Goal: Information Seeking & Learning: Check status

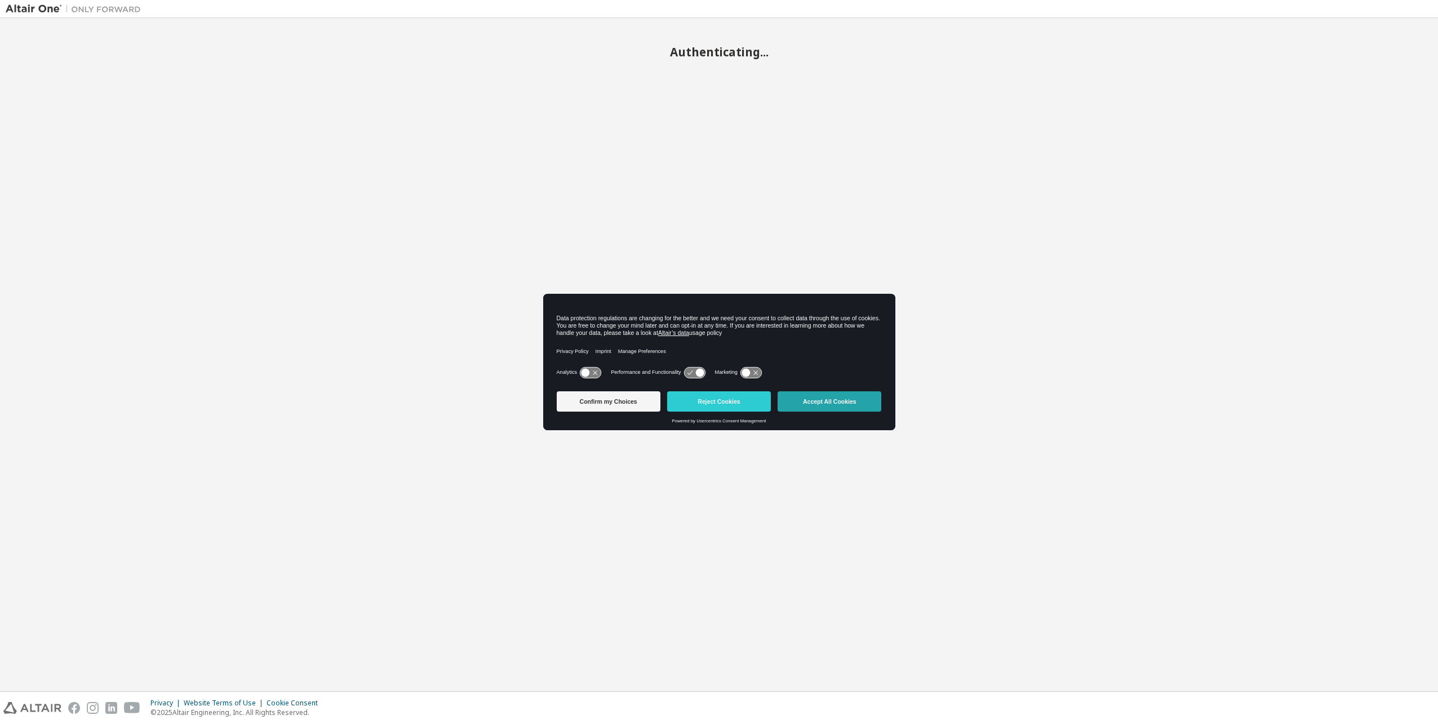
click at [796, 402] on button "Accept All Cookies" at bounding box center [830, 401] width 104 height 20
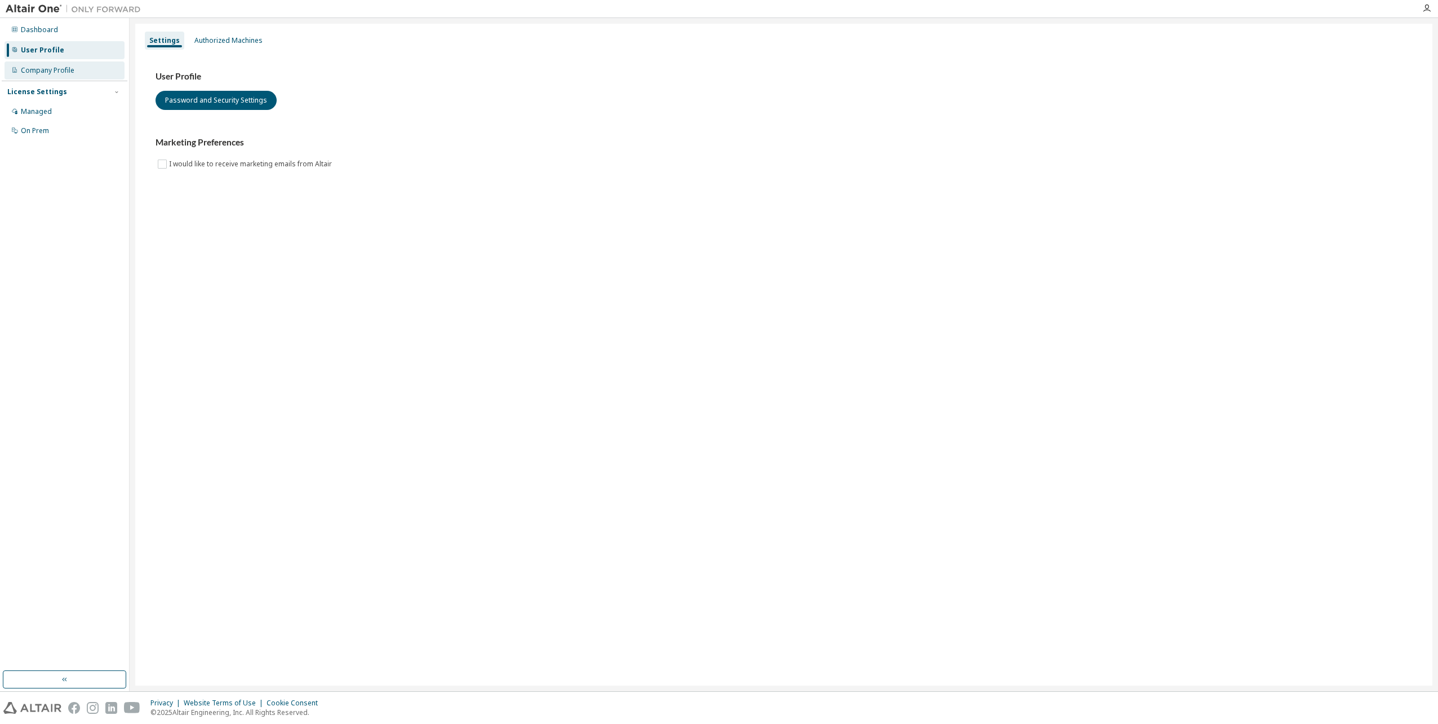
click at [36, 73] on div "Company Profile" at bounding box center [48, 70] width 54 height 9
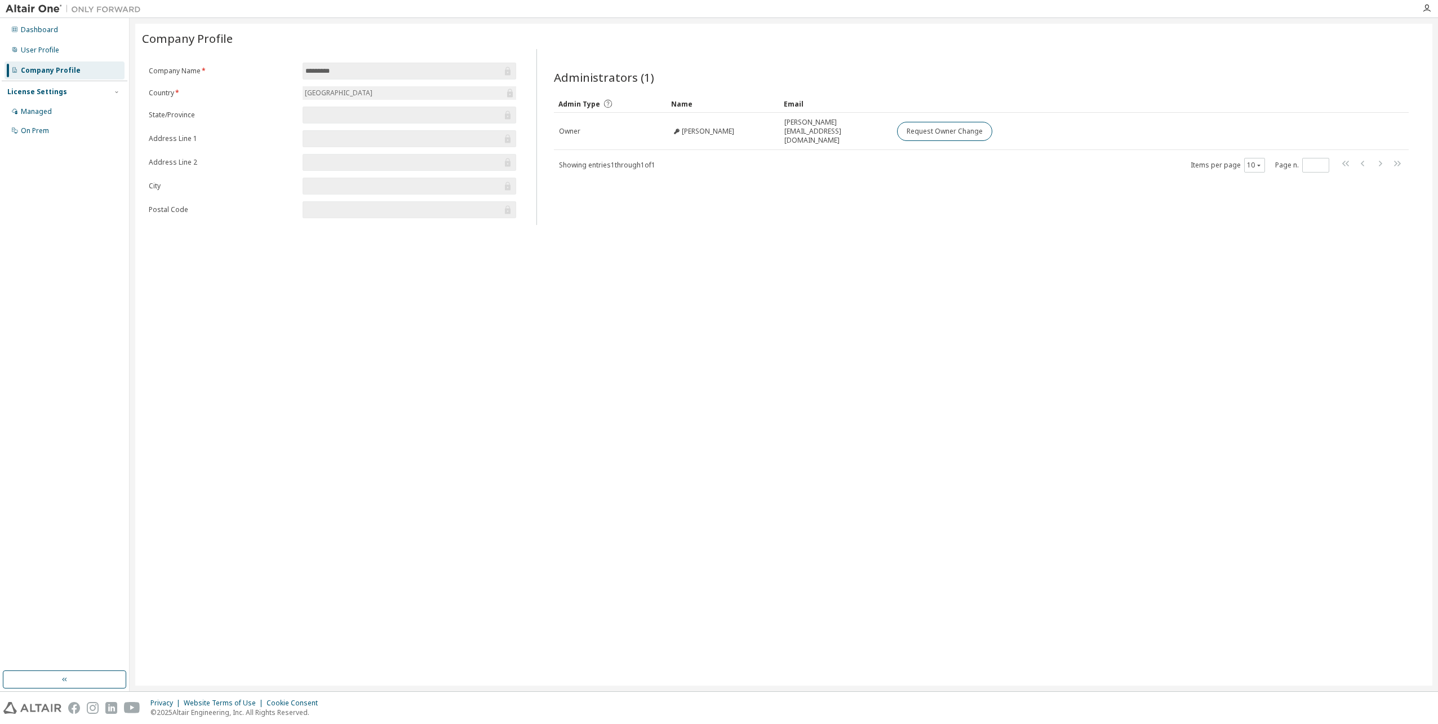
click at [363, 88] on div "Sweden" at bounding box center [410, 93] width 214 height 14
click at [95, 93] on div "License Settings" at bounding box center [64, 92] width 114 height 10
click at [95, 92] on div "License Settings" at bounding box center [64, 92] width 114 height 10
click at [59, 110] on div "Managed" at bounding box center [65, 112] width 120 height 18
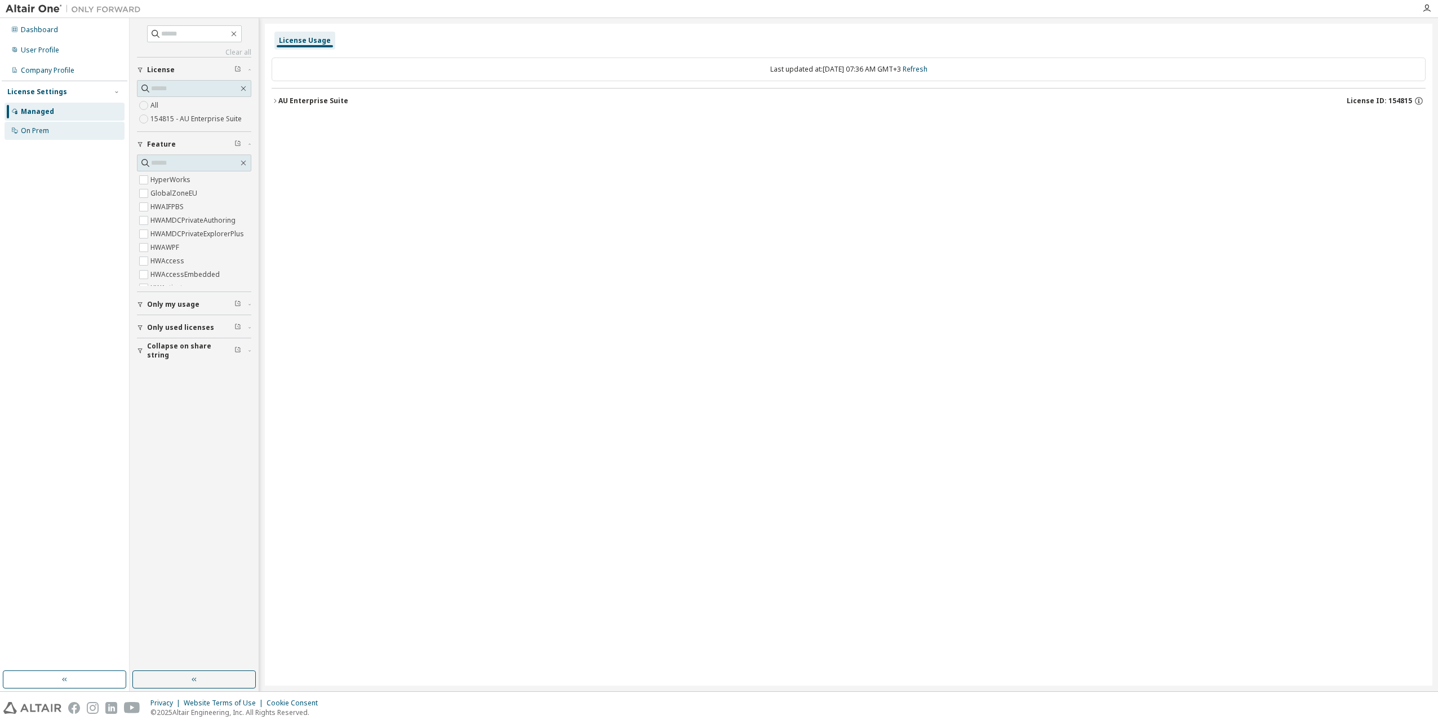
click at [57, 134] on div "On Prem" at bounding box center [65, 131] width 120 height 18
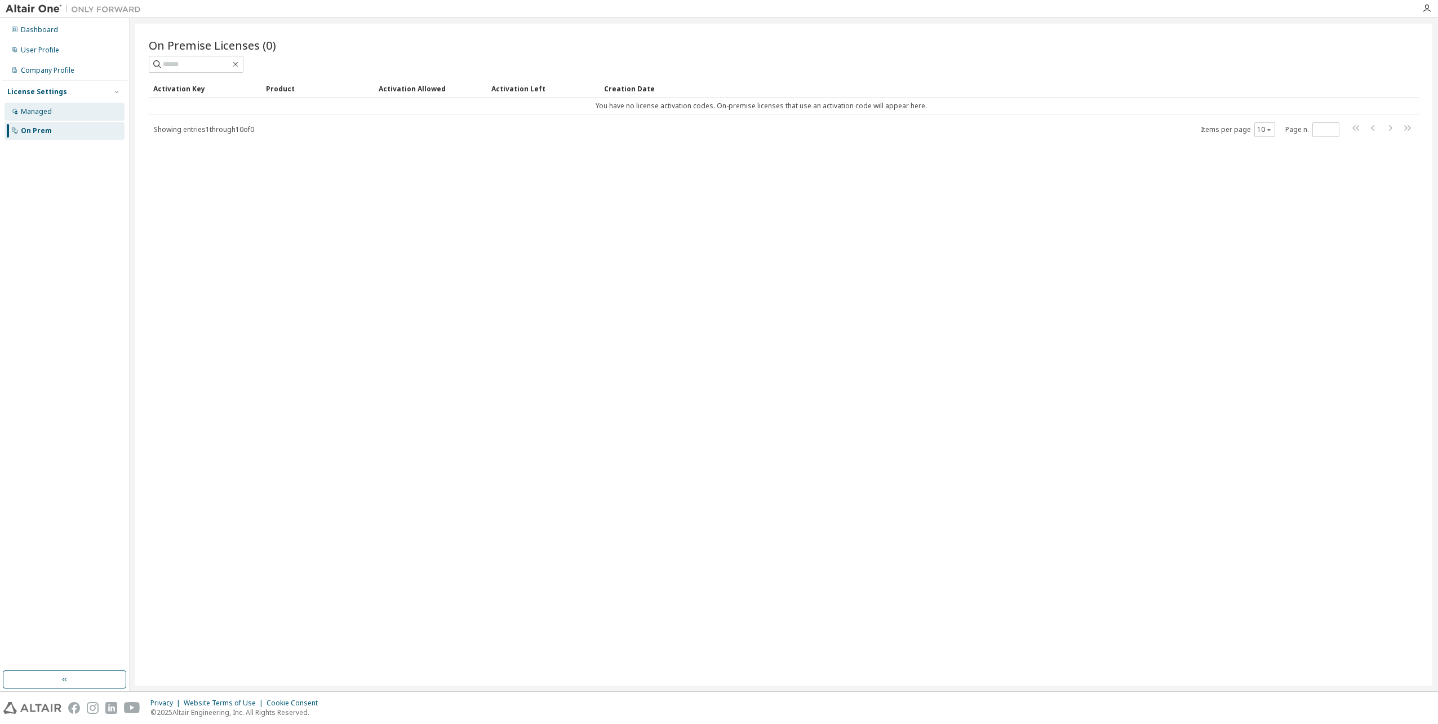
click at [50, 109] on div "Managed" at bounding box center [36, 111] width 31 height 9
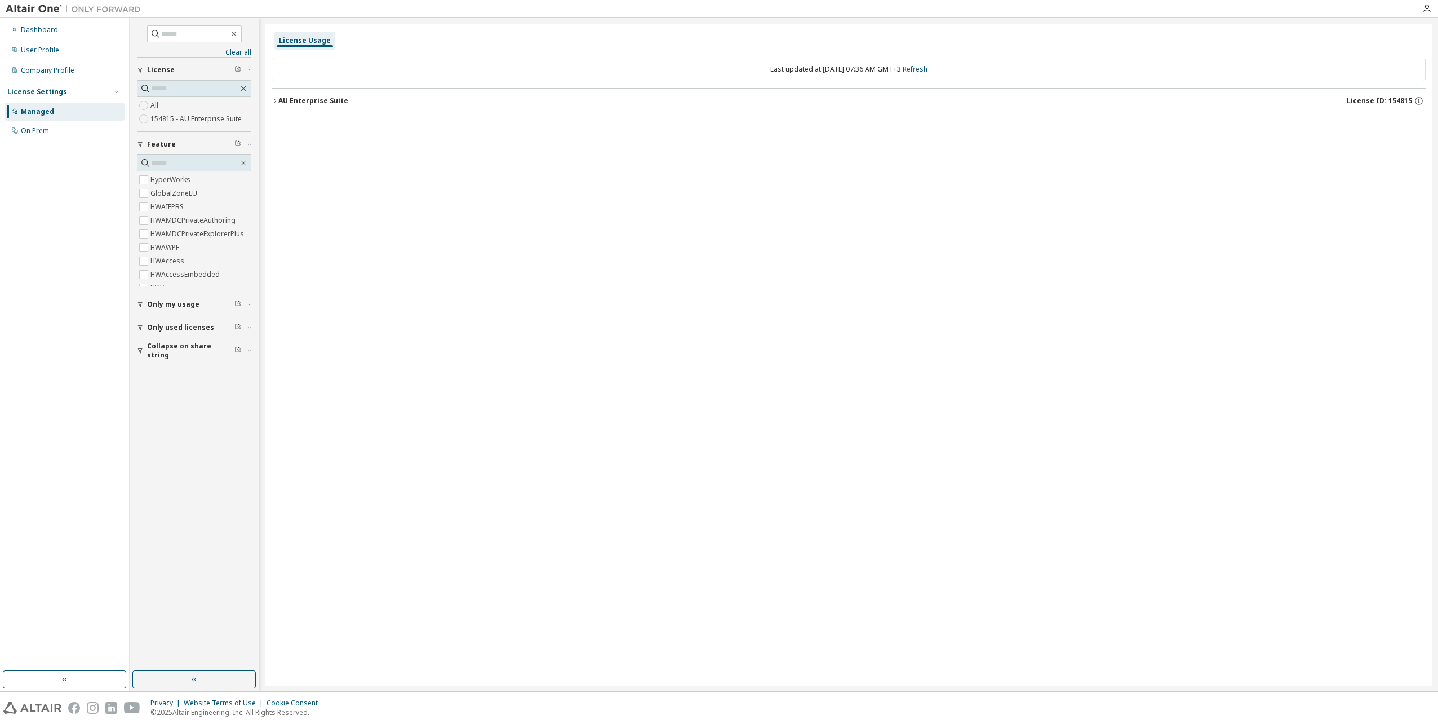
click at [274, 103] on icon "button" at bounding box center [275, 101] width 2 height 4
click at [279, 101] on div "AU Enterprise Suite" at bounding box center [313, 100] width 70 height 9
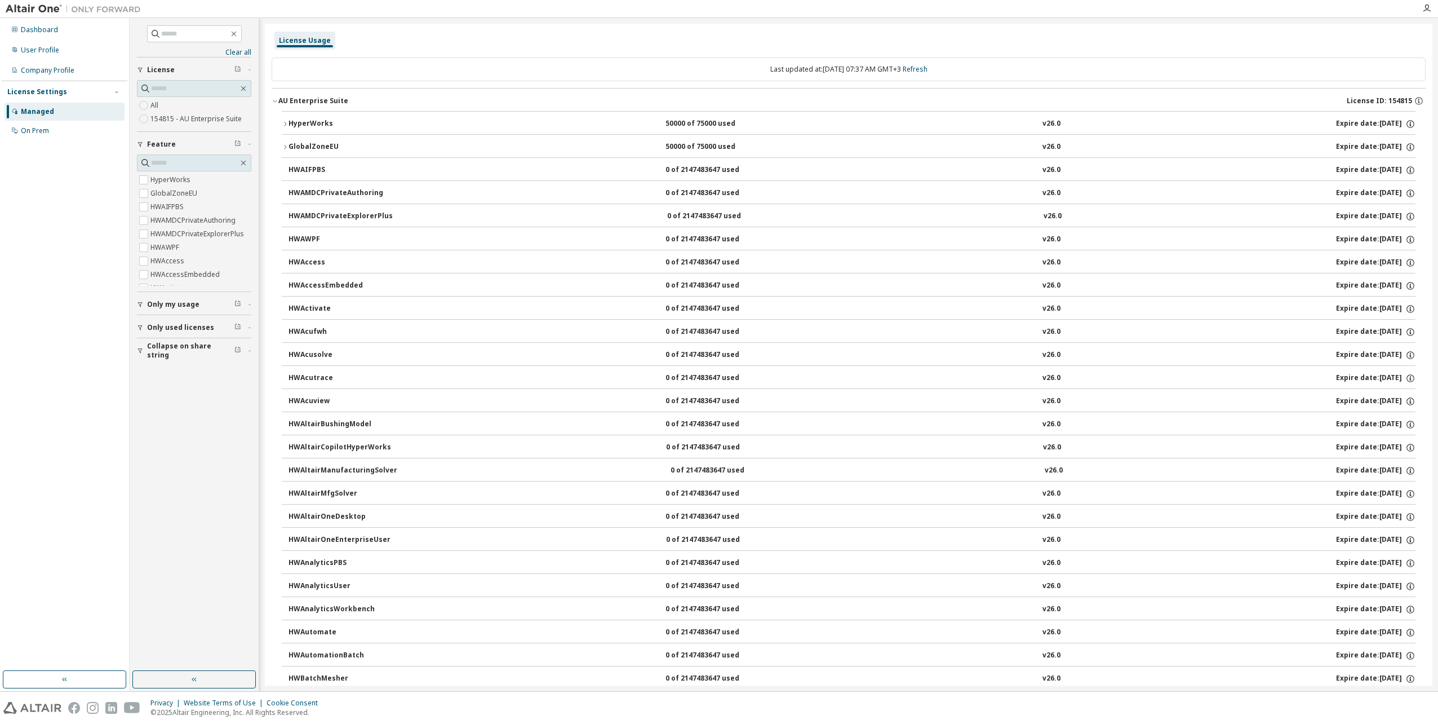
click at [193, 306] on span "Only my usage" at bounding box center [173, 304] width 52 height 9
click at [162, 321] on label "Yes" at bounding box center [157, 321] width 14 height 14
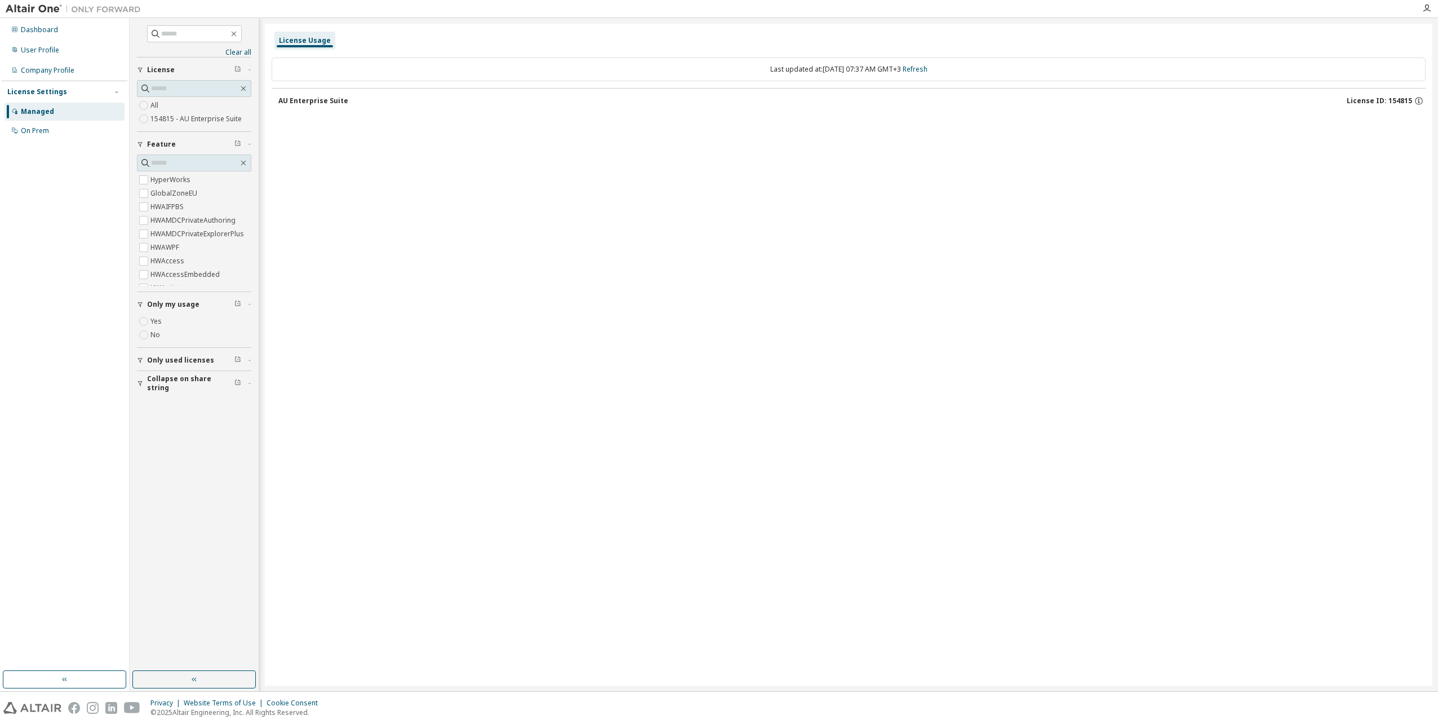
click at [163, 361] on span "Only used licenses" at bounding box center [180, 360] width 67 height 9
click at [154, 370] on button "Only used licenses" at bounding box center [194, 360] width 114 height 25
click at [157, 366] on button "Only used licenses" at bounding box center [194, 360] width 114 height 25
click at [276, 103] on icon "button" at bounding box center [275, 100] width 7 height 7
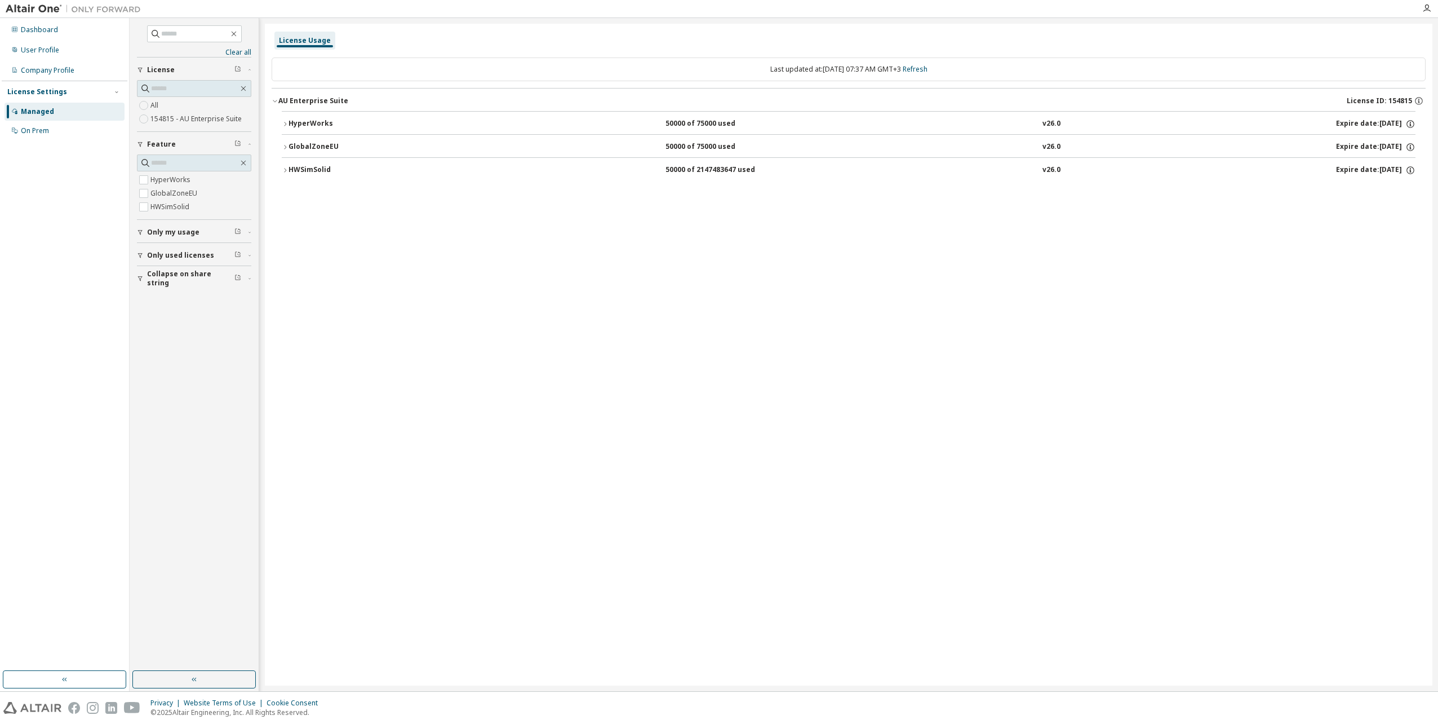
click at [317, 172] on div "HWSimSolid" at bounding box center [339, 170] width 101 height 10
click at [159, 232] on span "Only my usage" at bounding box center [173, 232] width 52 height 9
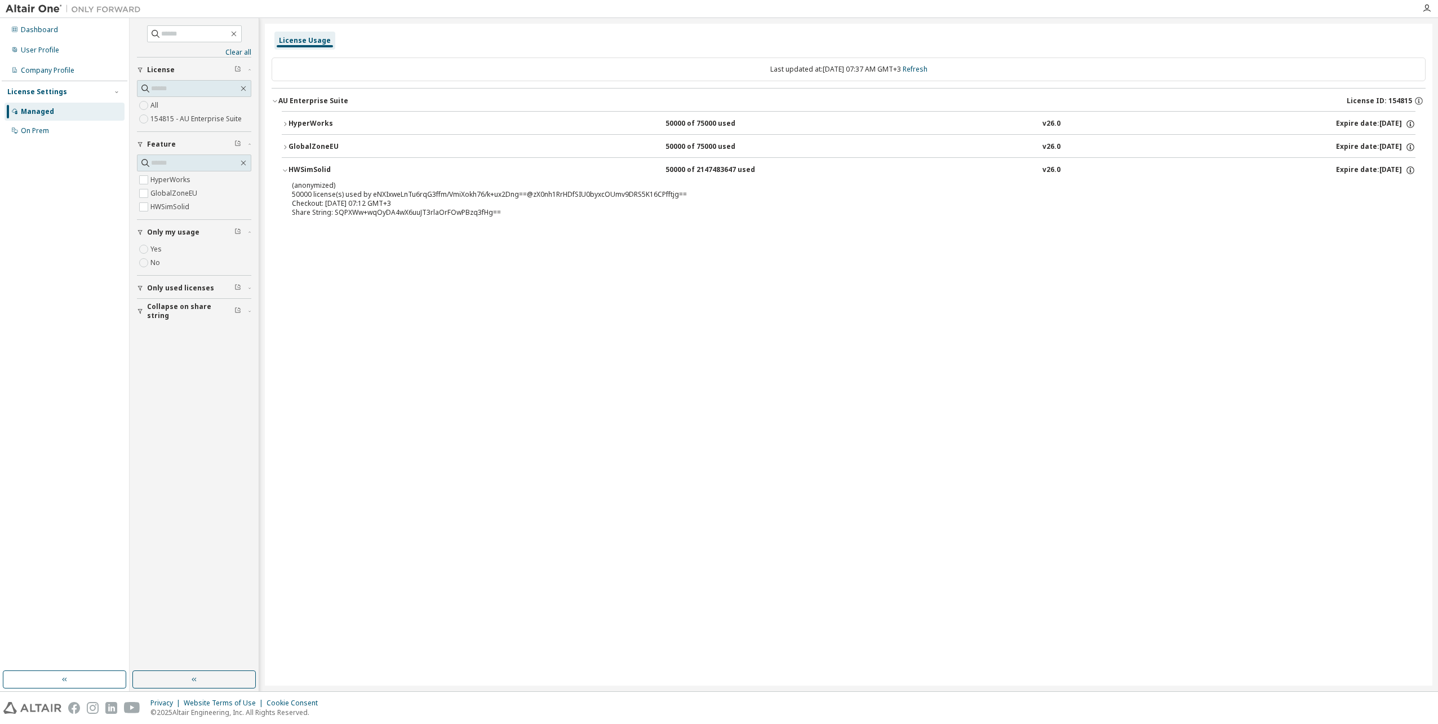
click at [142, 290] on icon "button" at bounding box center [140, 288] width 7 height 7
click at [332, 128] on div "HyperWorks" at bounding box center [339, 124] width 101 height 10
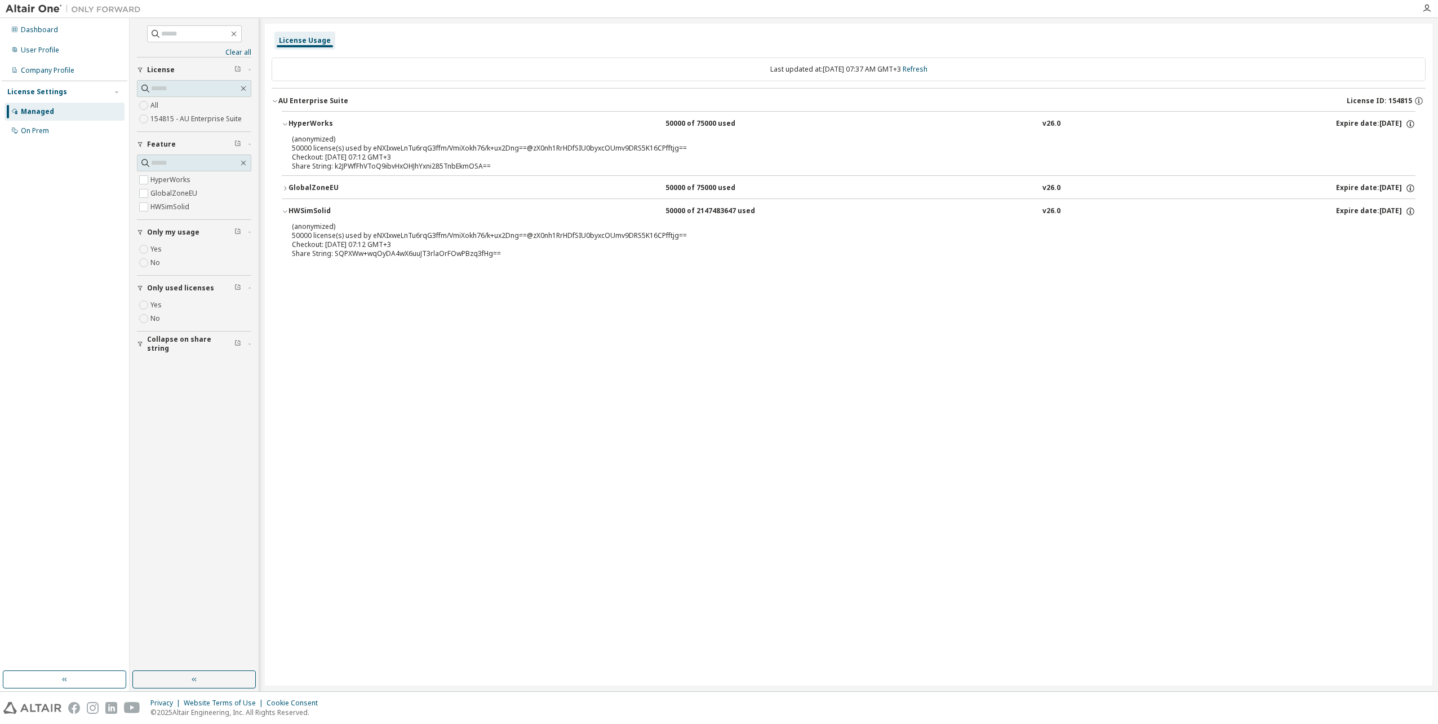
click at [374, 181] on button "GlobalZoneEU 50000 of 75000 used v26.0 Expire date: 2025-12-21" at bounding box center [849, 188] width 1134 height 25
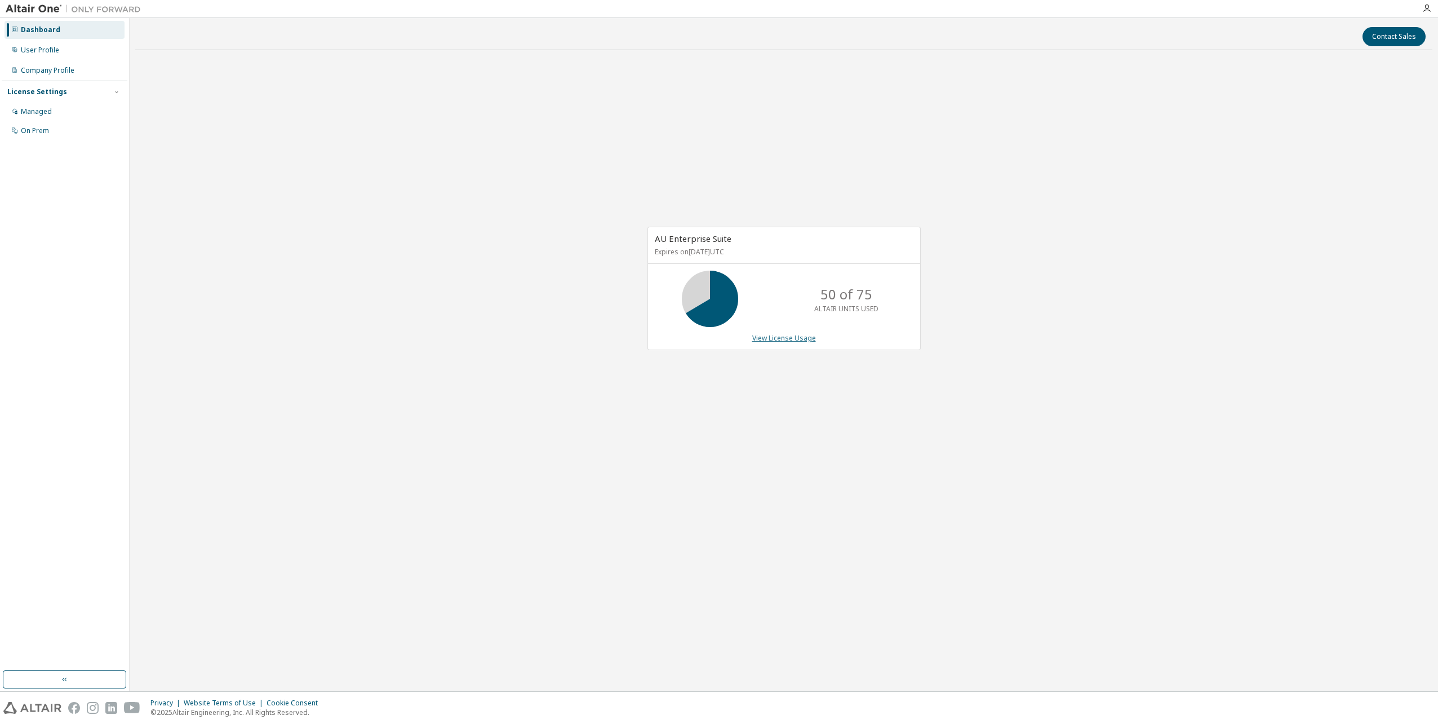
click at [764, 342] on link "View License Usage" at bounding box center [784, 338] width 64 height 10
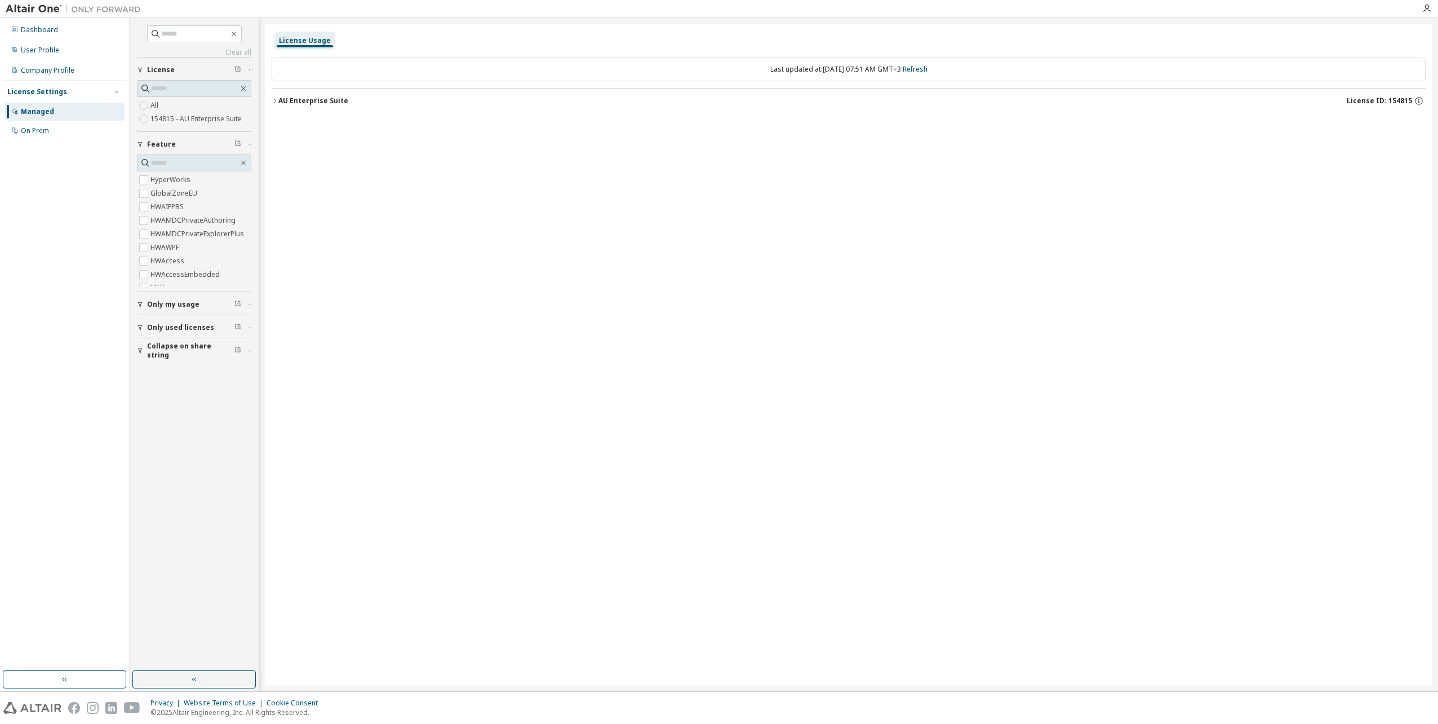
click at [275, 103] on icon "button" at bounding box center [275, 100] width 7 height 7
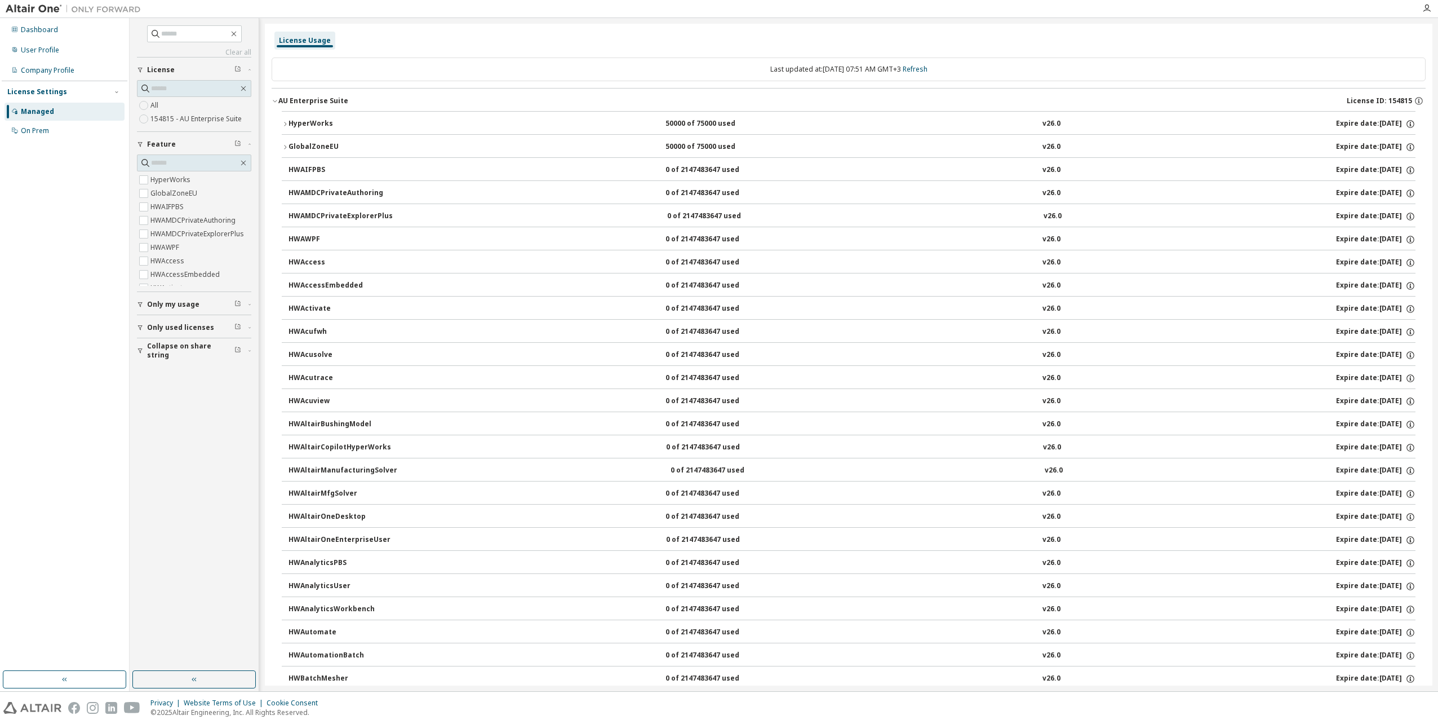
click at [275, 103] on icon "button" at bounding box center [275, 100] width 7 height 7
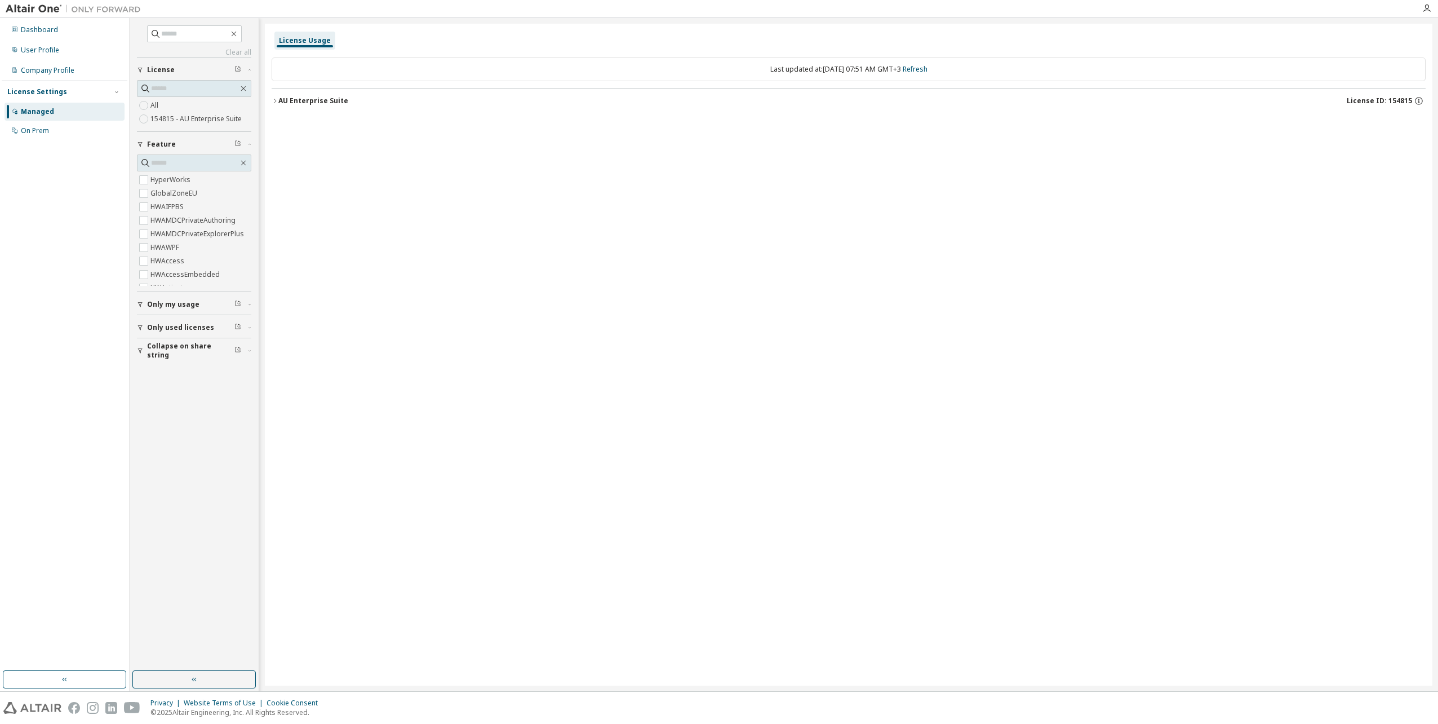
click at [290, 39] on div "License Usage" at bounding box center [305, 40] width 52 height 9
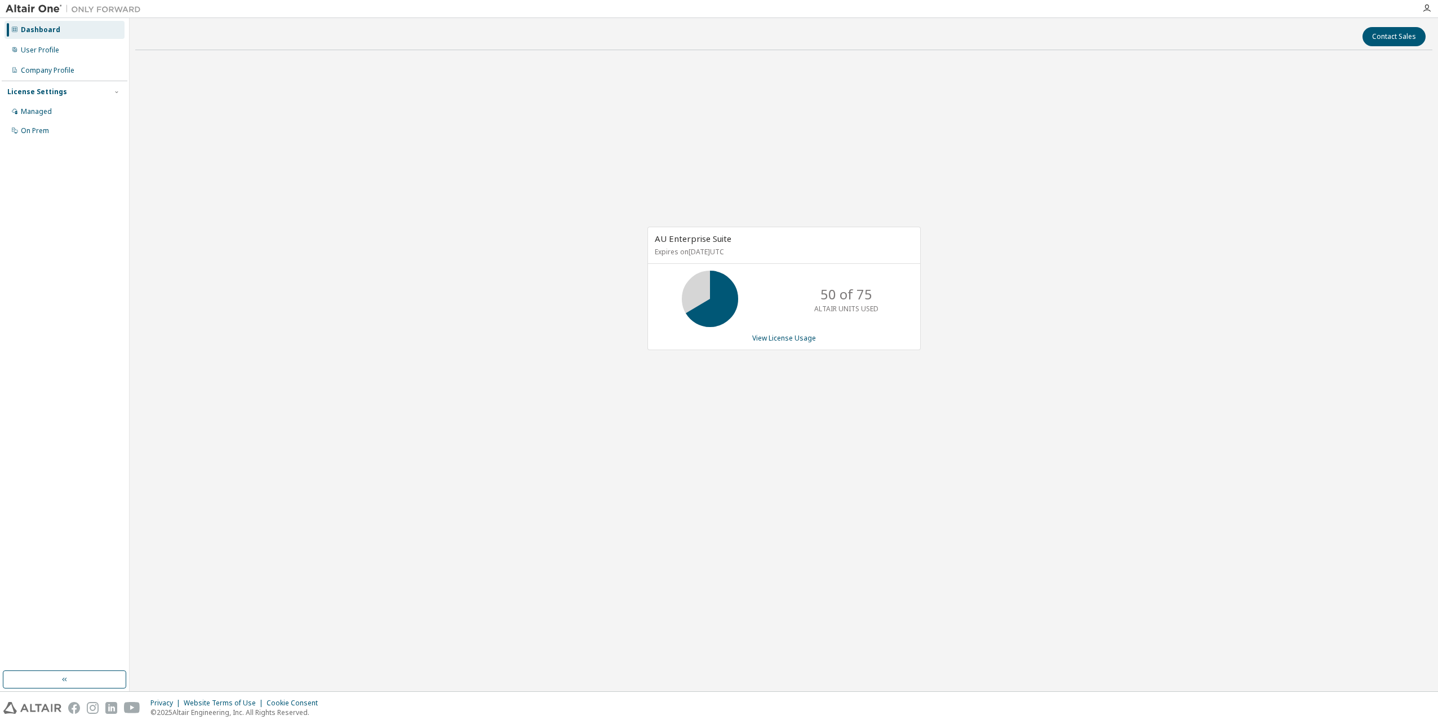
click at [724, 303] on icon at bounding box center [710, 299] width 28 height 28
click at [837, 301] on p "50 of 75" at bounding box center [847, 294] width 52 height 19
click at [779, 338] on link "View License Usage" at bounding box center [784, 338] width 64 height 10
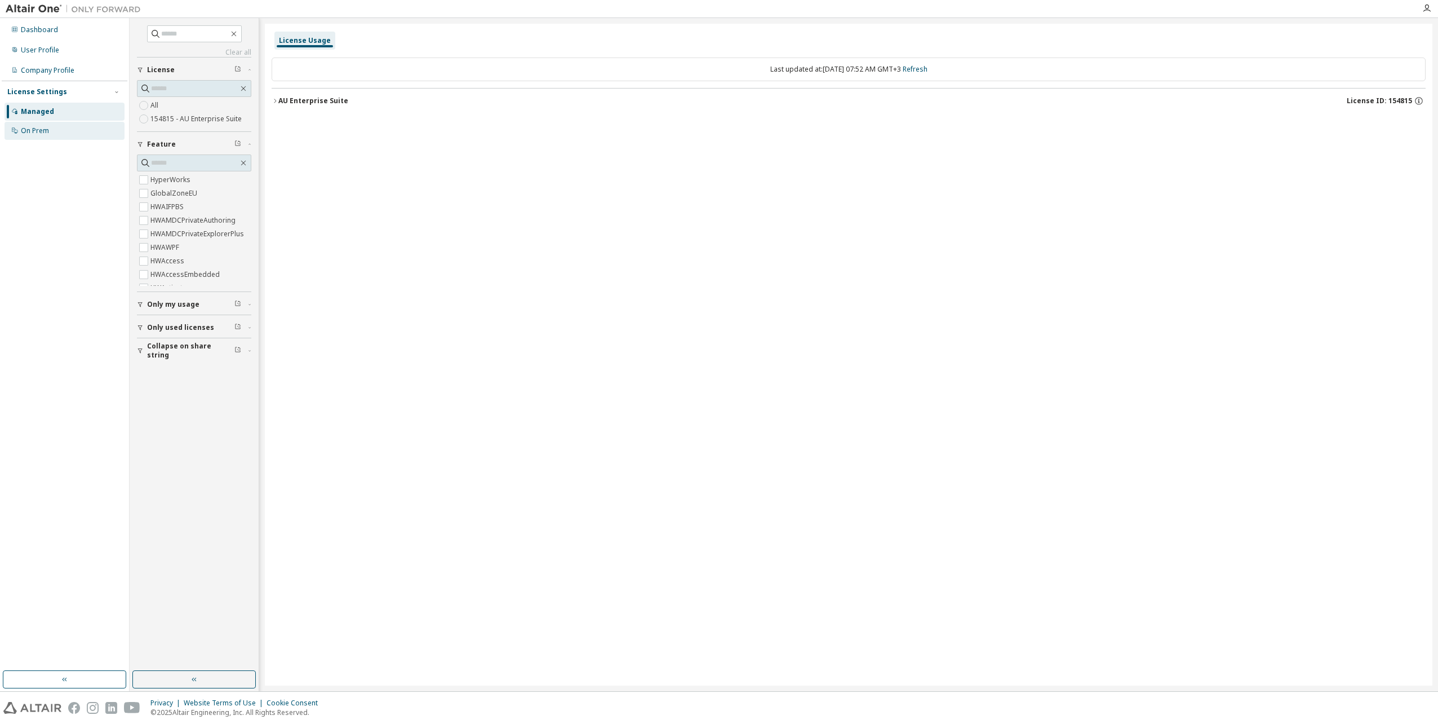
click at [39, 134] on div "On Prem" at bounding box center [35, 130] width 28 height 9
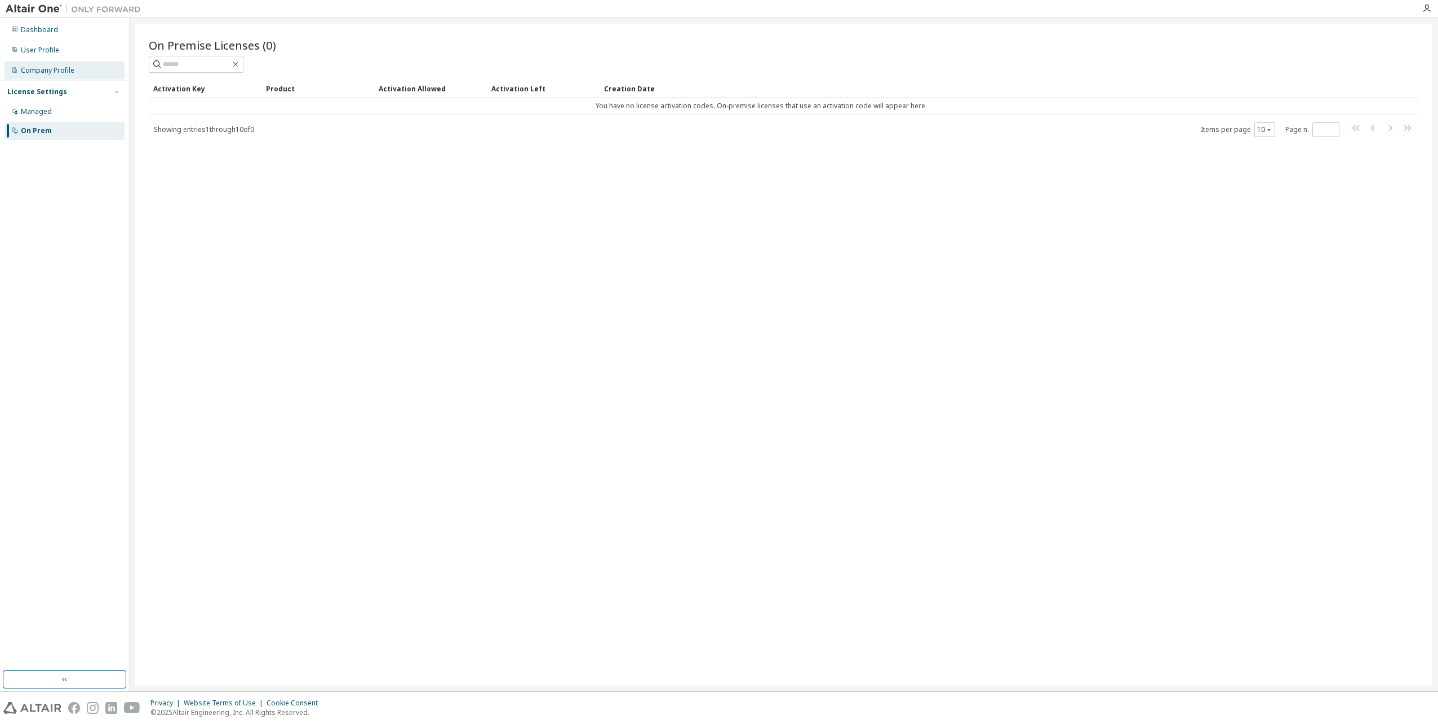
click at [34, 74] on div "Company Profile" at bounding box center [48, 70] width 54 height 9
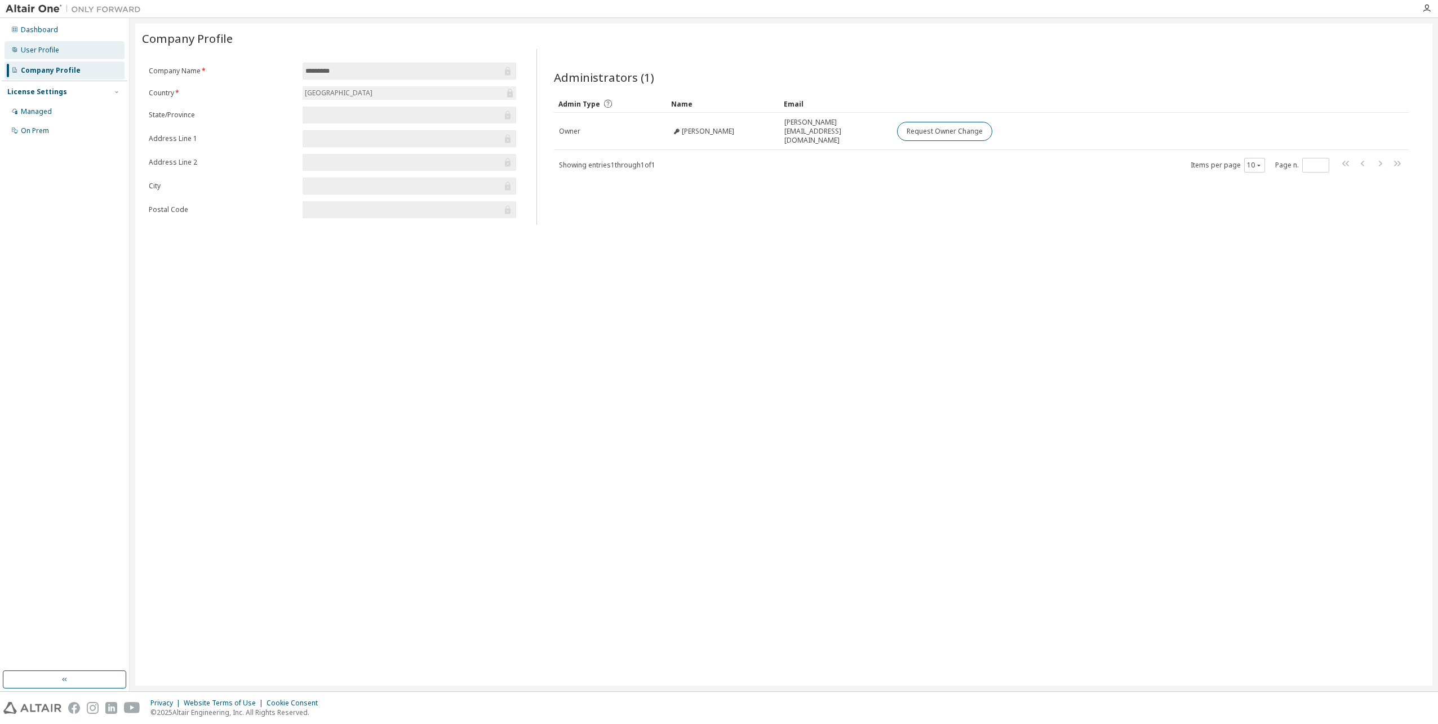
click at [51, 54] on div "User Profile" at bounding box center [40, 50] width 38 height 9
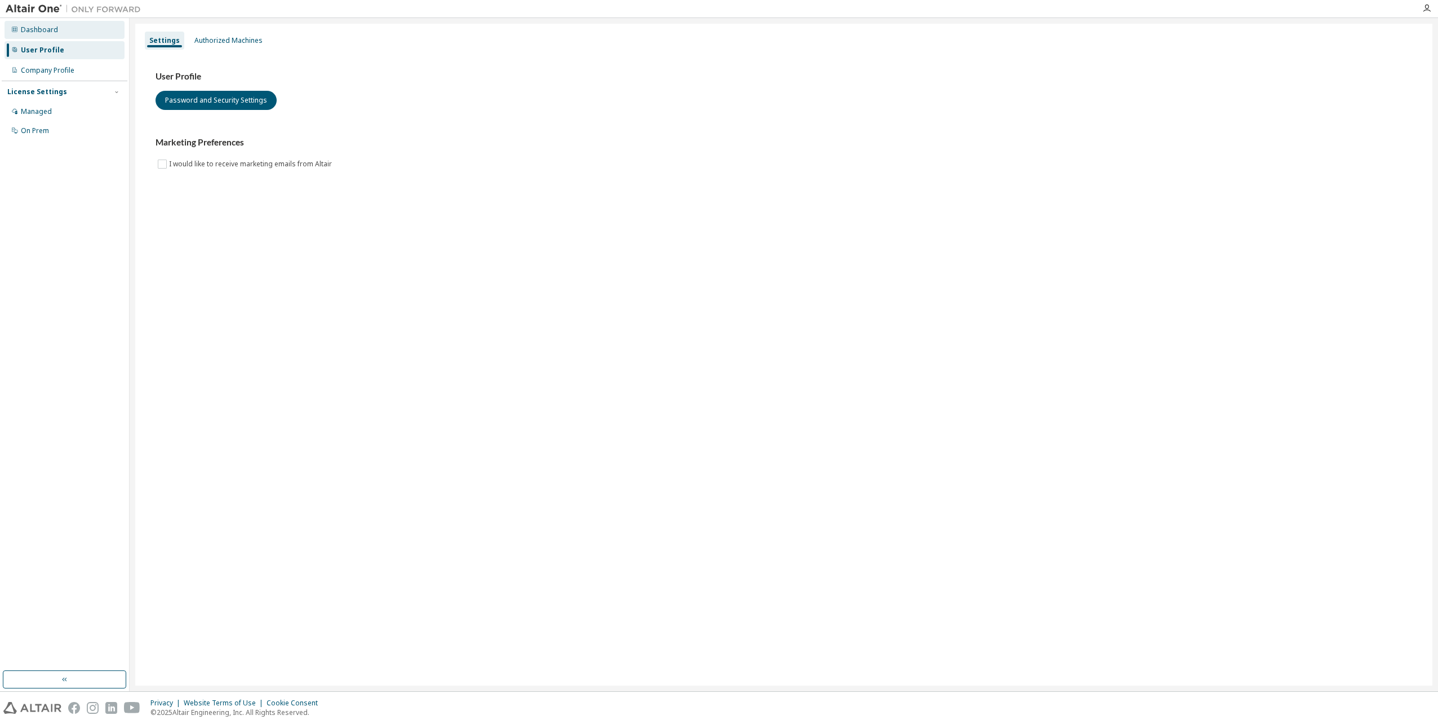
click at [48, 29] on div "Dashboard" at bounding box center [39, 29] width 37 height 9
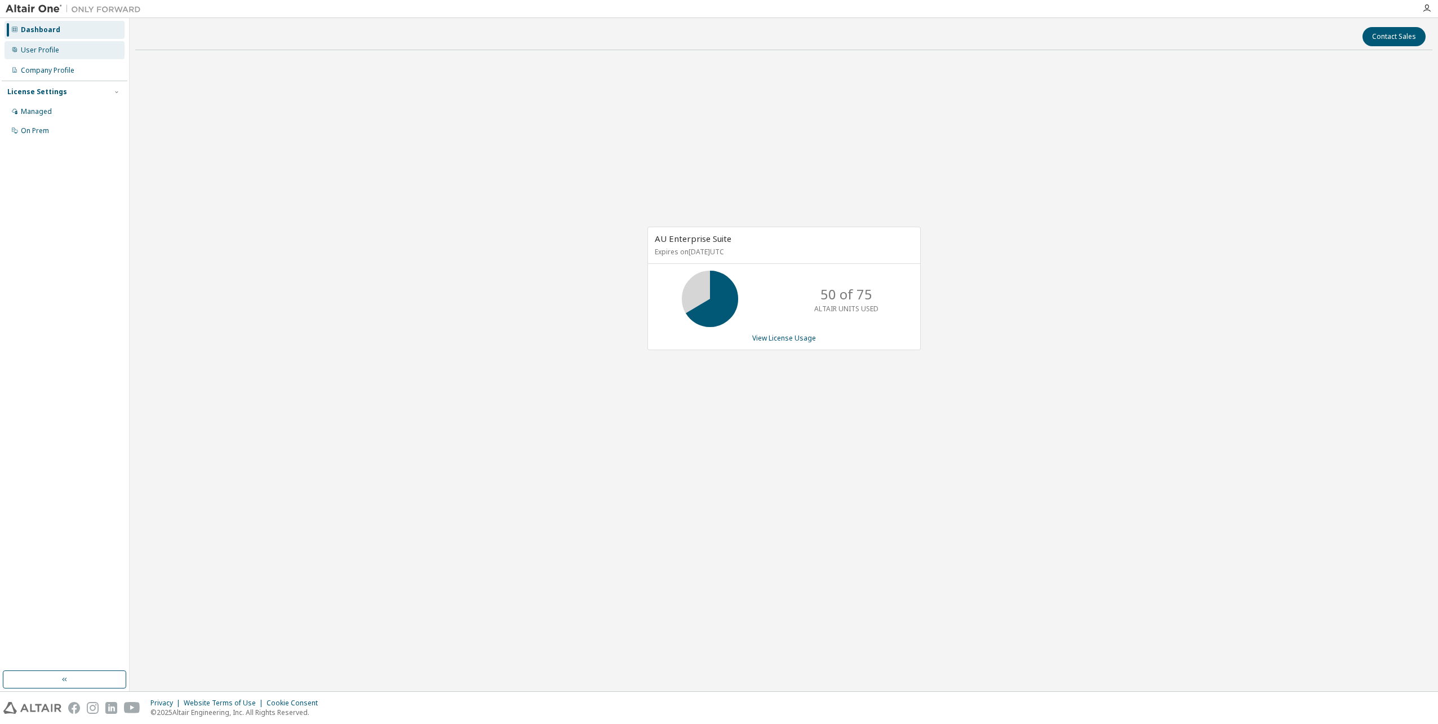
click at [57, 48] on div "User Profile" at bounding box center [40, 50] width 38 height 9
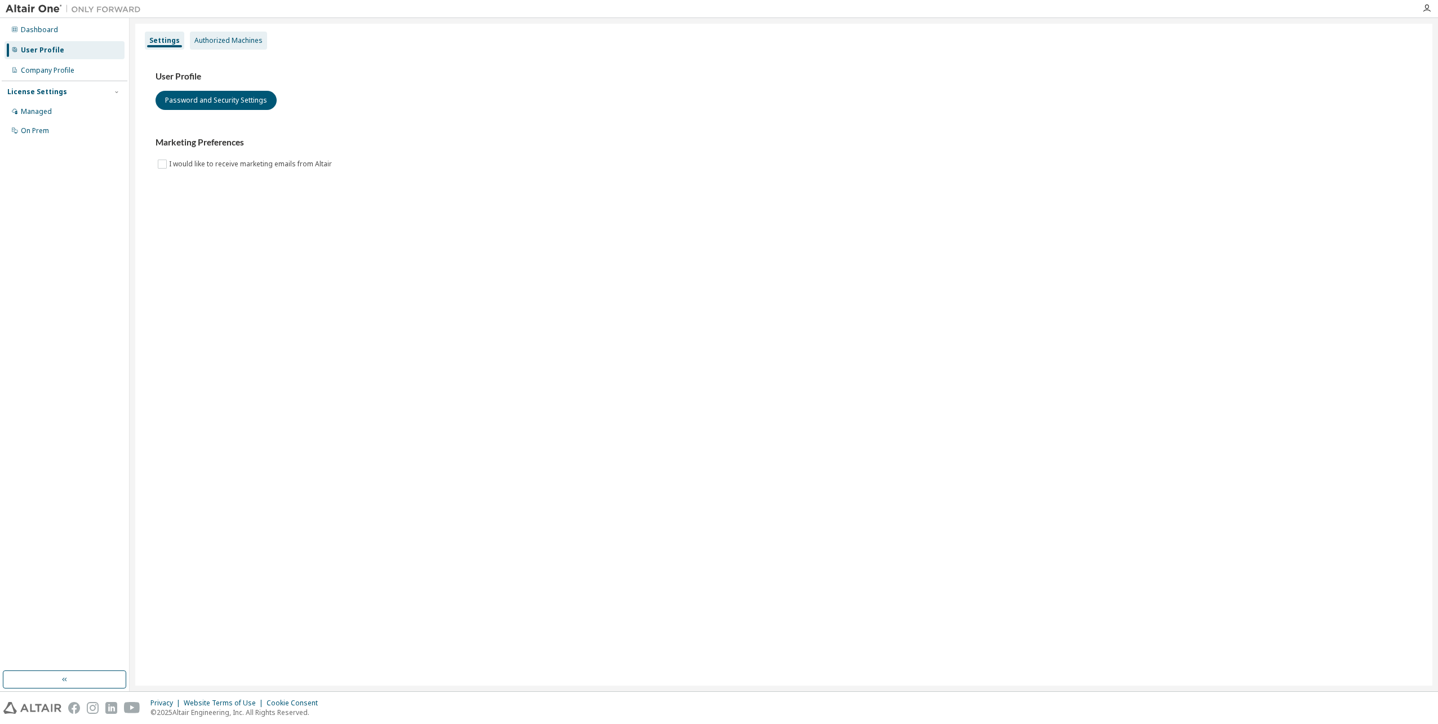
click at [207, 44] on div "Authorized Machines" at bounding box center [228, 40] width 68 height 9
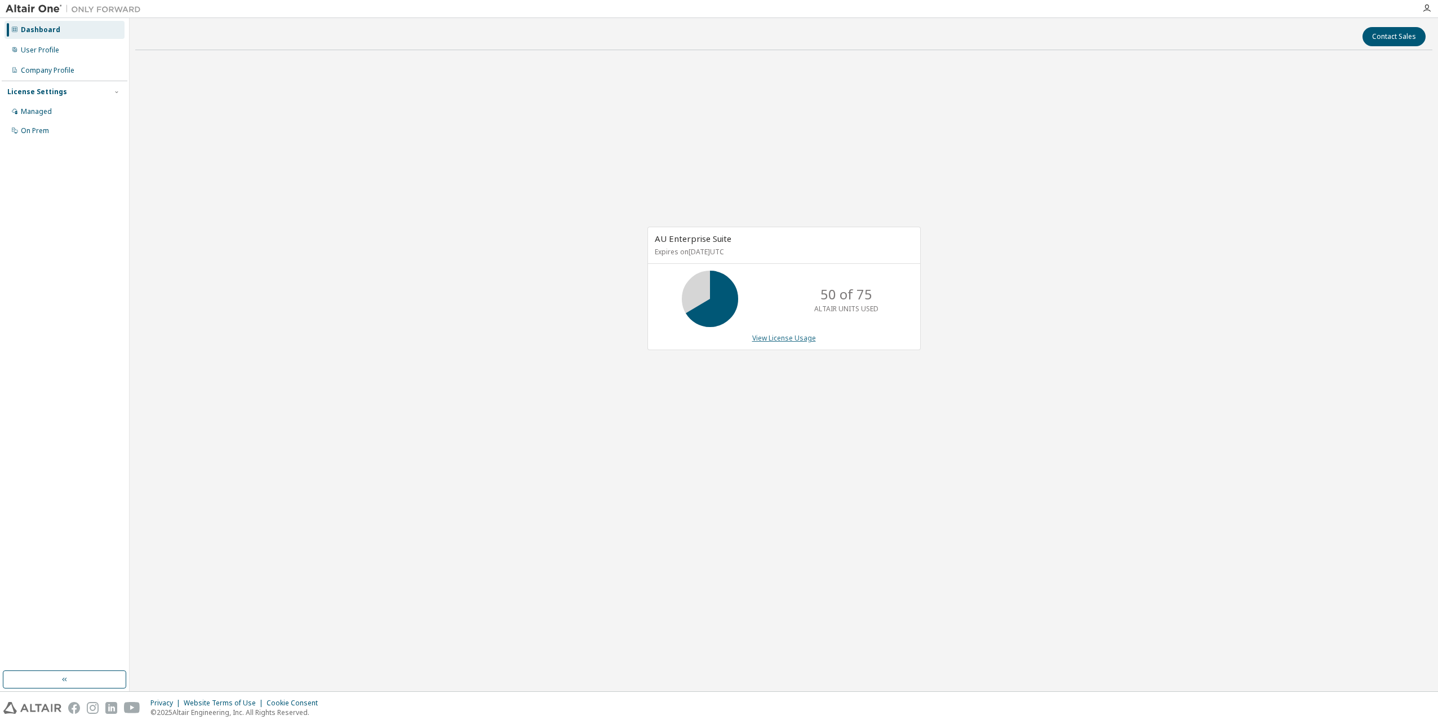
click at [788, 337] on link "View License Usage" at bounding box center [784, 338] width 64 height 10
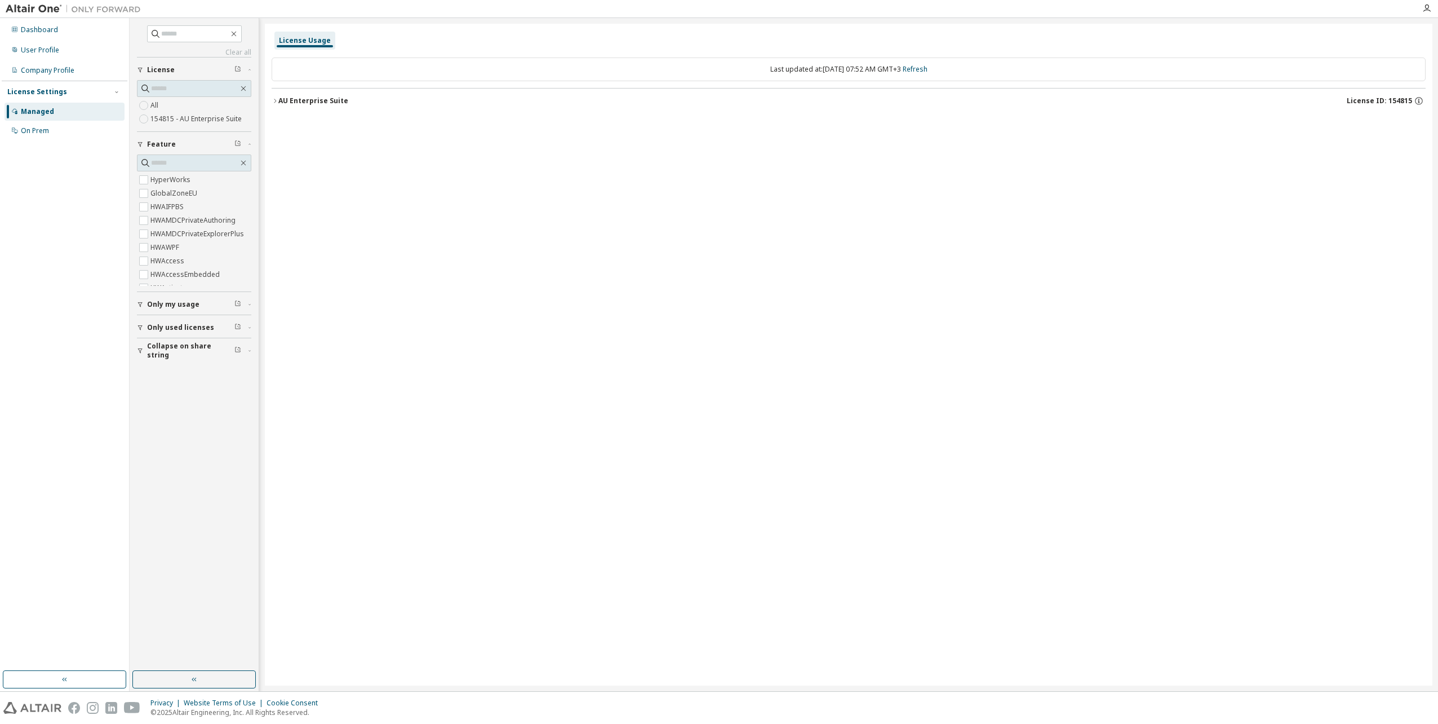
click at [1411, 97] on span "License ID: 154815" at bounding box center [1379, 100] width 65 height 9
